Goal: Check status: Check status

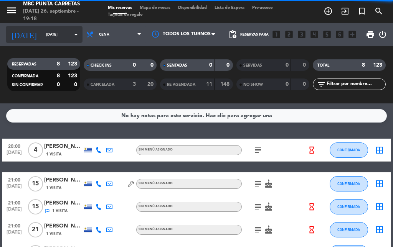
click at [54, 33] on input "[DATE]" at bounding box center [67, 35] width 50 height 12
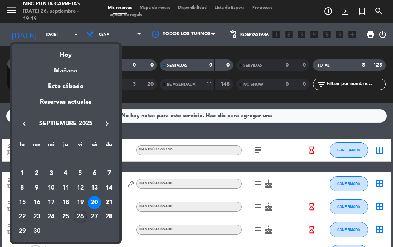
click at [82, 215] on div "26" at bounding box center [80, 217] width 13 height 13
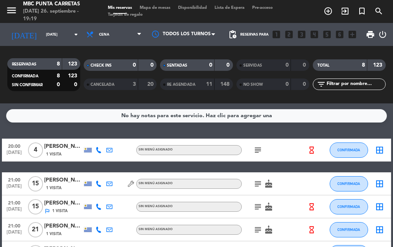
type input "[DATE]"
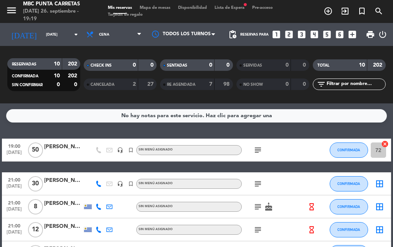
click at [255, 148] on icon "subject" at bounding box center [257, 150] width 9 height 9
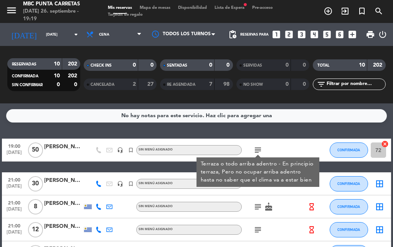
click at [269, 153] on div "subject Terraza o todo arriba adentro - En principio terraza, Pero no ocupar ar…" at bounding box center [273, 150] width 64 height 23
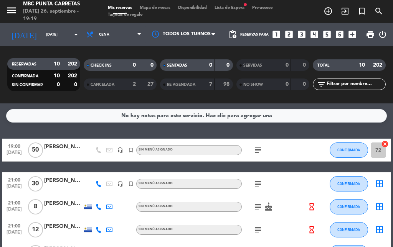
click at [378, 153] on input "72" at bounding box center [377, 150] width 15 height 15
click at [256, 153] on icon "subject" at bounding box center [257, 150] width 9 height 9
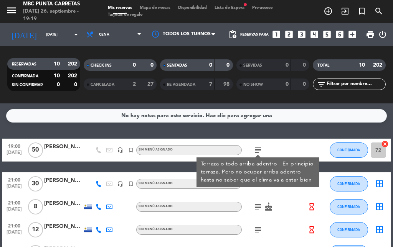
click at [256, 153] on icon "subject" at bounding box center [257, 150] width 9 height 9
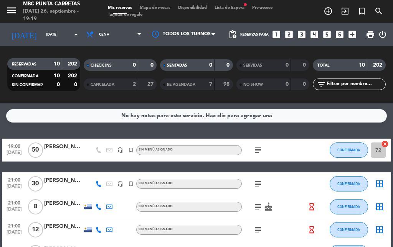
click at [255, 184] on icon "subject" at bounding box center [257, 183] width 9 height 9
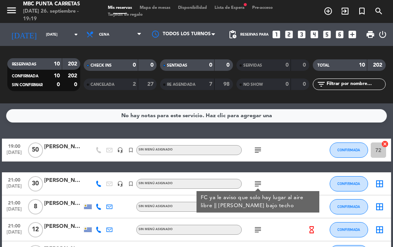
click at [257, 184] on icon "subject" at bounding box center [257, 183] width 9 height 9
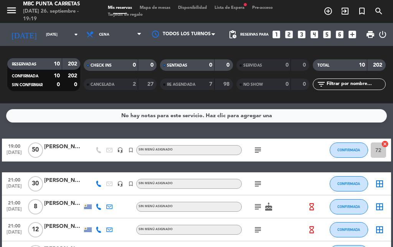
click at [255, 207] on icon "subject" at bounding box center [257, 206] width 9 height 9
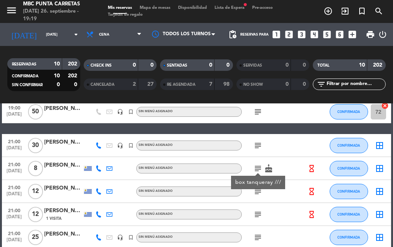
click at [279, 172] on div "subject box tanqueray /// cake" at bounding box center [273, 168] width 64 height 23
click at [261, 195] on icon "subject" at bounding box center [257, 191] width 9 height 9
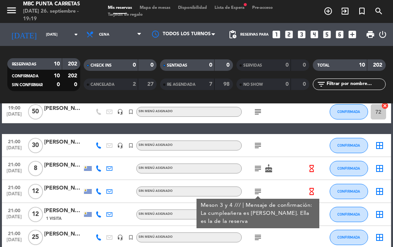
click at [272, 194] on div "subject Meson 3 y 4 /// | Mensaje de confirmación: La cumpleañera es [PERSON_NA…" at bounding box center [273, 191] width 64 height 23
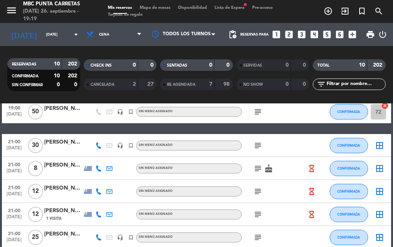
click at [258, 218] on icon "subject" at bounding box center [257, 214] width 9 height 9
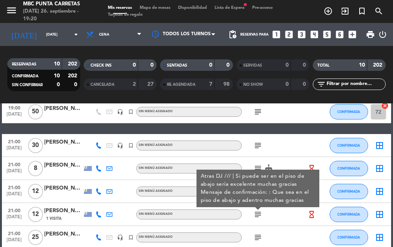
click at [254, 213] on icon "subject" at bounding box center [257, 214] width 9 height 9
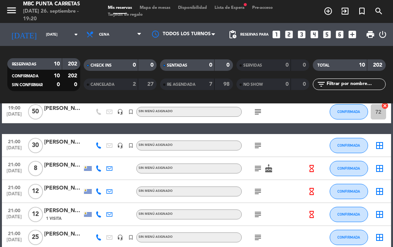
click at [261, 238] on icon "subject" at bounding box center [257, 237] width 9 height 9
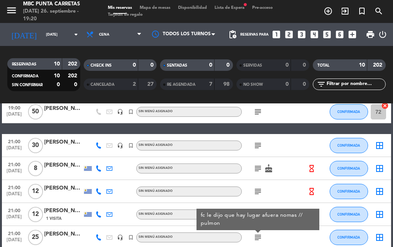
click at [278, 236] on div "subject fc le dijo que hay lugar afuera nomas // pulmon" at bounding box center [273, 237] width 64 height 23
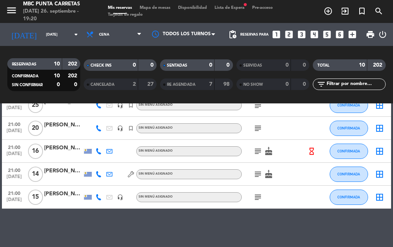
scroll to position [132, 0]
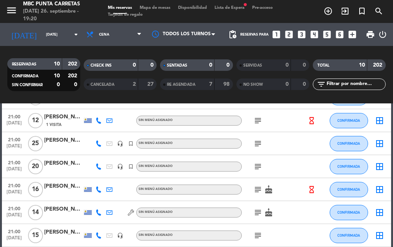
click at [259, 166] on icon "subject" at bounding box center [257, 166] width 9 height 9
click at [258, 192] on icon "subject" at bounding box center [257, 189] width 9 height 9
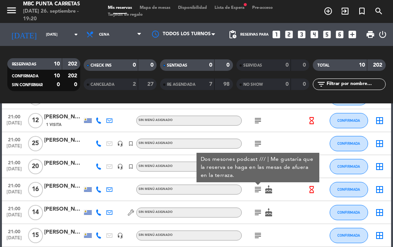
click at [258, 192] on icon "subject" at bounding box center [257, 189] width 9 height 9
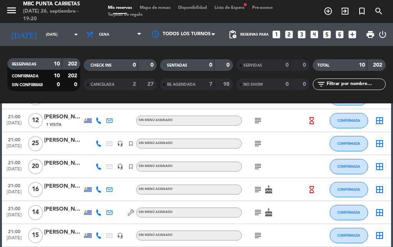
click at [257, 213] on icon "subject" at bounding box center [257, 212] width 9 height 9
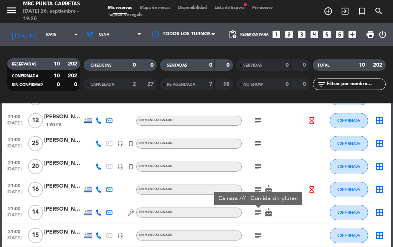
click at [259, 236] on icon "subject" at bounding box center [257, 235] width 9 height 9
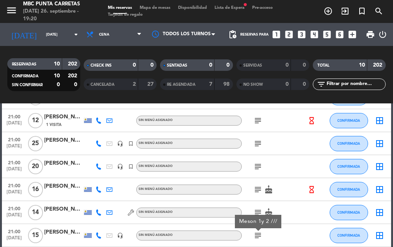
scroll to position [171, 0]
